Goal: Information Seeking & Learning: Learn about a topic

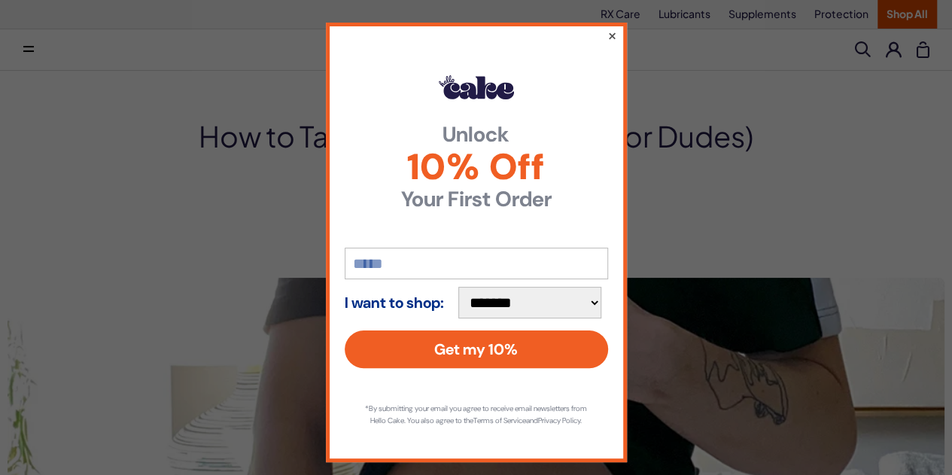
click at [607, 31] on button "×" at bounding box center [612, 35] width 10 height 18
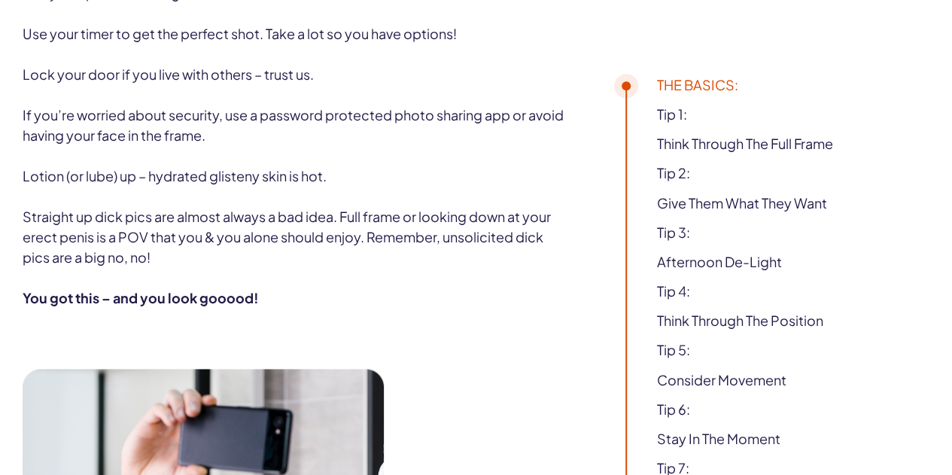
scroll to position [887, 0]
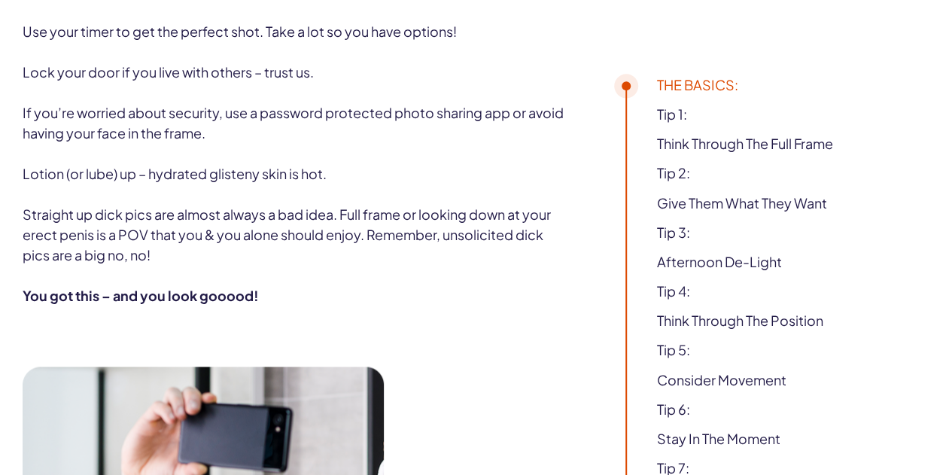
drag, startPoint x: 446, startPoint y: 64, endPoint x: 502, endPoint y: 190, distance: 137.8
click at [502, 41] on p "Use your timer to get the perfect shot. Take a lot so you have options!" at bounding box center [296, 31] width 546 height 20
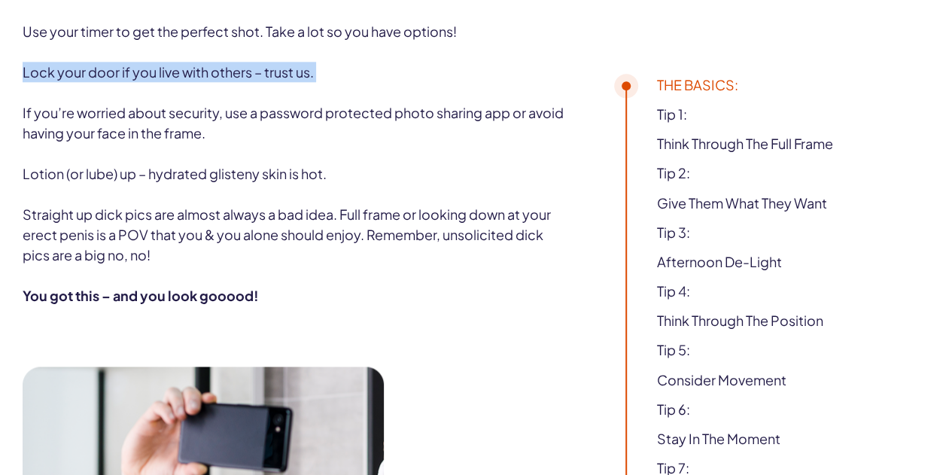
drag, startPoint x: 502, startPoint y: 190, endPoint x: 535, endPoint y: 213, distance: 40.5
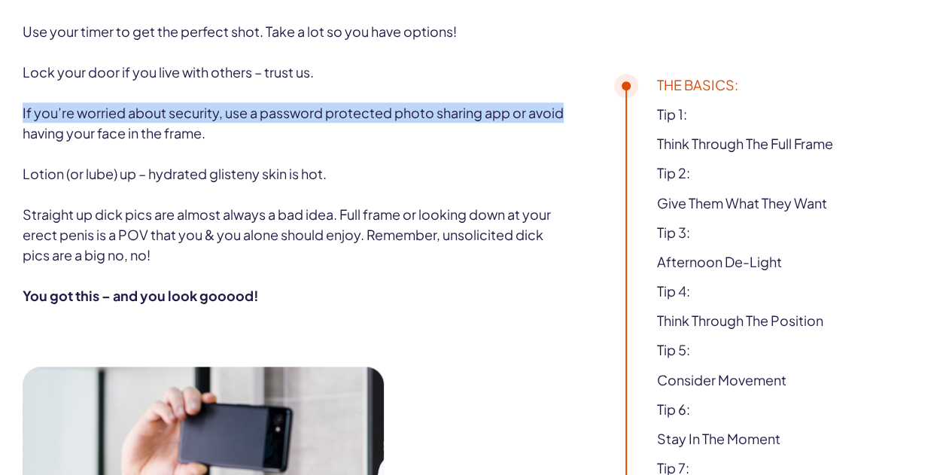
drag, startPoint x: 535, startPoint y: 213, endPoint x: 533, endPoint y: 254, distance: 40.7
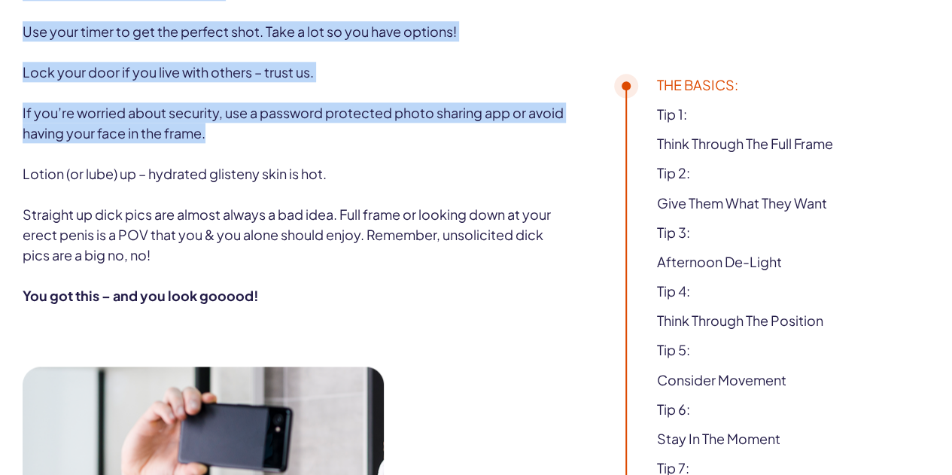
drag, startPoint x: 455, startPoint y: 114, endPoint x: 500, endPoint y: 301, distance: 192.8
click at [500, 143] on p "If you’re worried about security, use a password protected photo sharing app or…" at bounding box center [296, 122] width 546 height 41
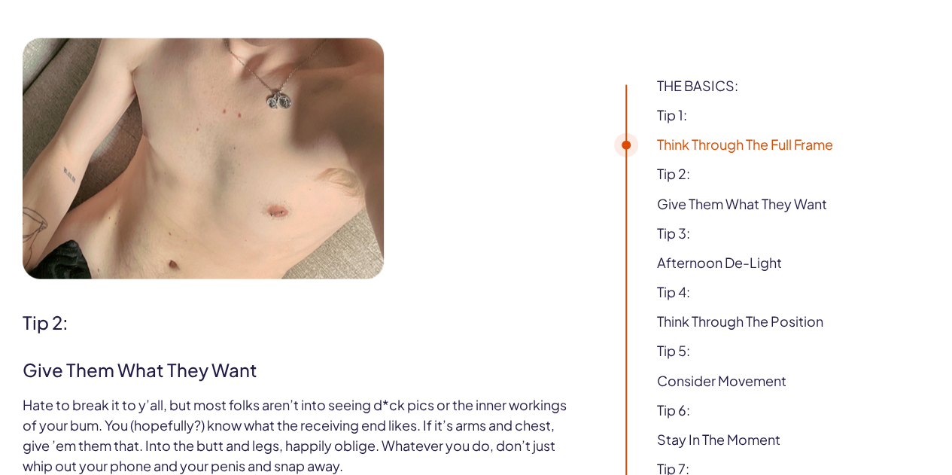
scroll to position [1705, 0]
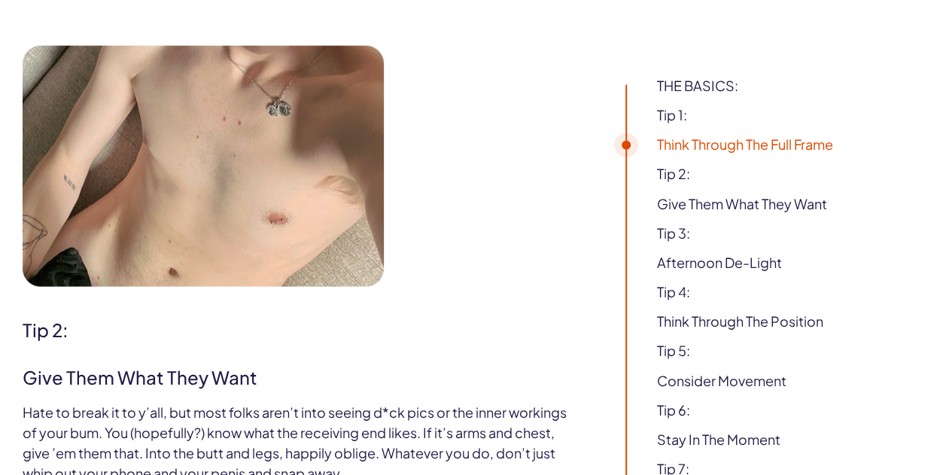
drag, startPoint x: 354, startPoint y: 44, endPoint x: 443, endPoint y: 135, distance: 127.7
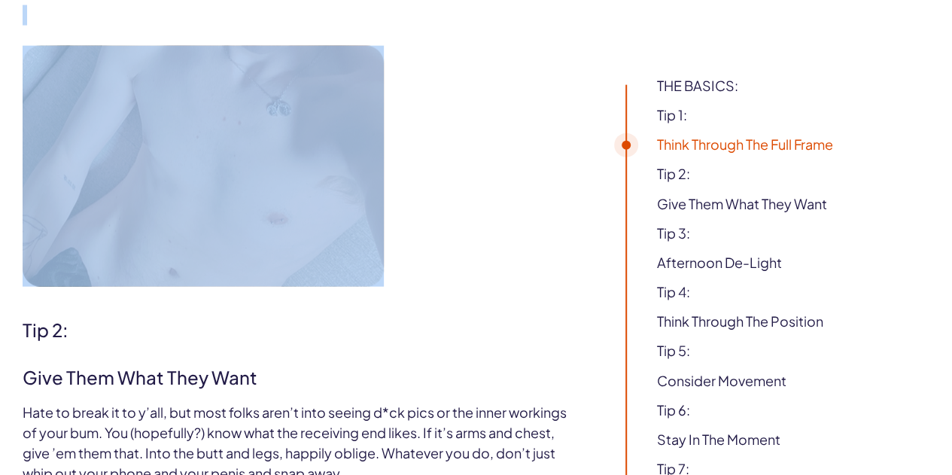
drag, startPoint x: 443, startPoint y: 135, endPoint x: 476, endPoint y: 163, distance: 42.7
click at [476, 26] on p at bounding box center [296, 15] width 546 height 20
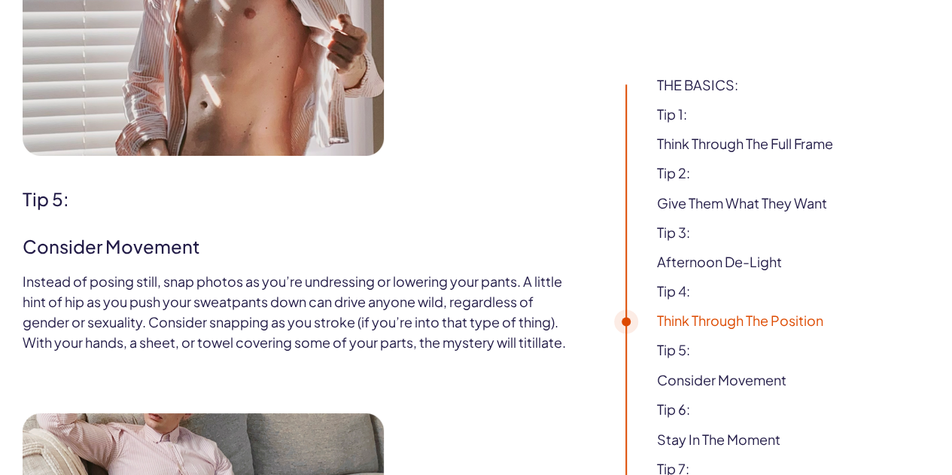
scroll to position [3875, 0]
